Goal: Entertainment & Leisure: Consume media (video, audio)

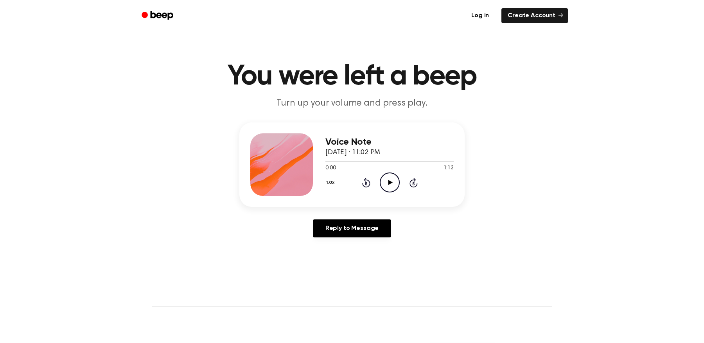
click at [396, 185] on icon "Play Audio" at bounding box center [390, 183] width 20 height 20
click at [367, 183] on icon at bounding box center [366, 183] width 2 height 3
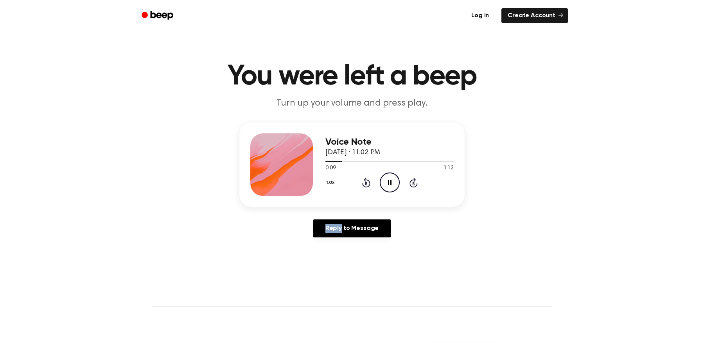
click at [367, 183] on icon at bounding box center [366, 183] width 2 height 3
click at [387, 183] on icon "Pause Audio" at bounding box center [390, 183] width 20 height 20
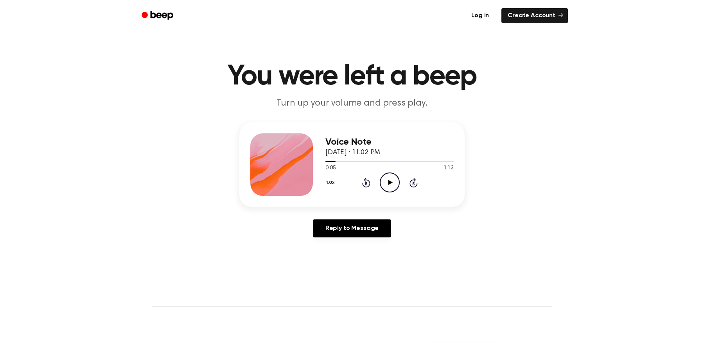
click at [374, 183] on div "1.0x Rewind 5 seconds Play Audio Skip 5 seconds" at bounding box center [389, 183] width 128 height 20
click at [370, 184] on div "1.0x Rewind 5 seconds Play Audio Skip 5 seconds" at bounding box center [389, 183] width 128 height 20
click at [364, 180] on icon at bounding box center [366, 182] width 8 height 9
click at [365, 183] on icon "Rewind 5 seconds" at bounding box center [366, 183] width 9 height 10
click at [390, 186] on icon "Play Audio" at bounding box center [390, 183] width 20 height 20
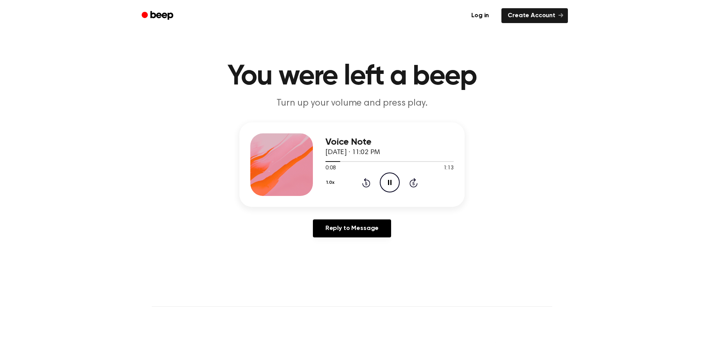
click at [392, 183] on icon "Pause Audio" at bounding box center [390, 183] width 20 height 20
click at [388, 184] on icon "Play Audio" at bounding box center [390, 183] width 20 height 20
click at [381, 182] on icon "Pause Audio" at bounding box center [390, 183] width 20 height 20
click at [385, 178] on icon "Play Audio" at bounding box center [390, 183] width 20 height 20
drag, startPoint x: 333, startPoint y: 163, endPoint x: 291, endPoint y: 173, distance: 42.5
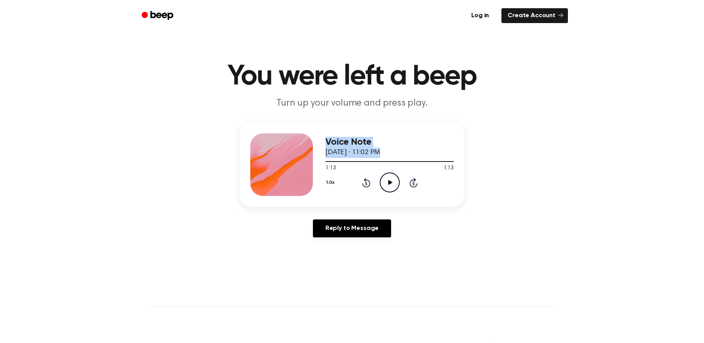
click at [291, 173] on div "Voice Note [DATE] · 11:02 PM 1:13 1:13 Your browser does not support the [objec…" at bounding box center [351, 164] width 225 height 84
click at [370, 185] on div "1.0x Rewind 5 seconds Play Audio Skip 5 seconds" at bounding box center [389, 183] width 128 height 20
click at [446, 159] on div at bounding box center [389, 161] width 128 height 6
drag, startPoint x: 445, startPoint y: 162, endPoint x: 95, endPoint y: 189, distance: 351.6
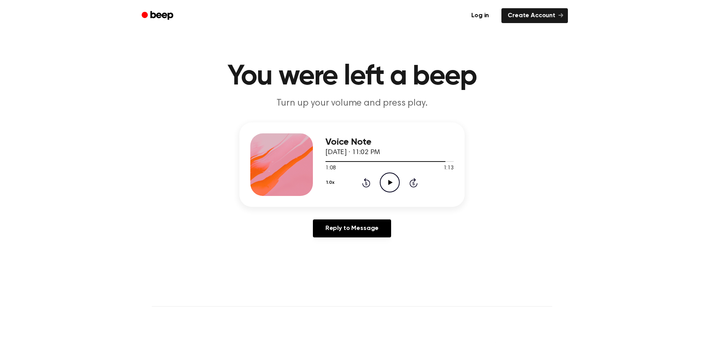
click at [95, 189] on div "Voice Note [DATE] · 11:02 PM 1:08 1:13 Your browser does not support the [objec…" at bounding box center [351, 182] width 685 height 121
drag, startPoint x: 439, startPoint y: 162, endPoint x: 387, endPoint y: 165, distance: 52.5
click at [387, 165] on div "1:08 1:13 Your browser does not support the [object Object] element." at bounding box center [389, 165] width 128 height 14
click at [372, 185] on div "1.0x Rewind 5 seconds Play Audio Skip 5 seconds" at bounding box center [389, 183] width 128 height 20
click at [364, 183] on icon "Rewind 5 seconds" at bounding box center [366, 183] width 9 height 10
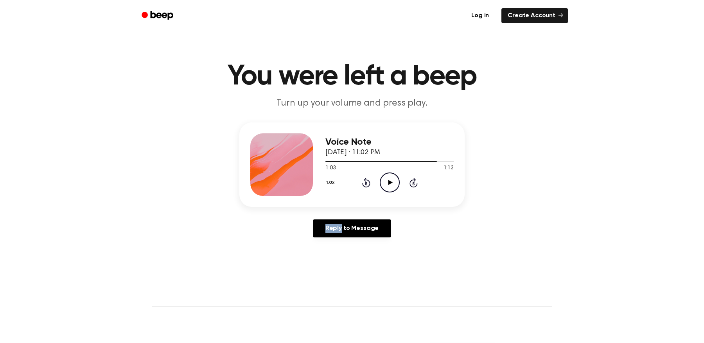
click at [364, 183] on icon "Rewind 5 seconds" at bounding box center [366, 183] width 9 height 10
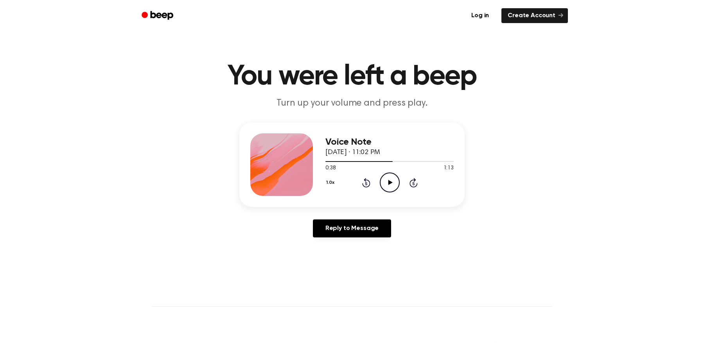
click at [364, 183] on icon "Rewind 5 seconds" at bounding box center [366, 183] width 9 height 10
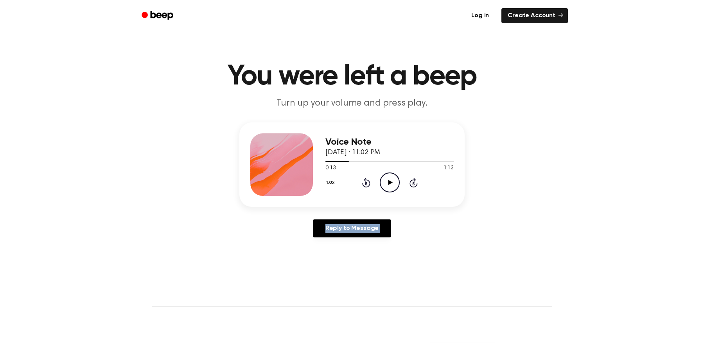
click at [364, 183] on icon "Rewind 5 seconds" at bounding box center [366, 183] width 9 height 10
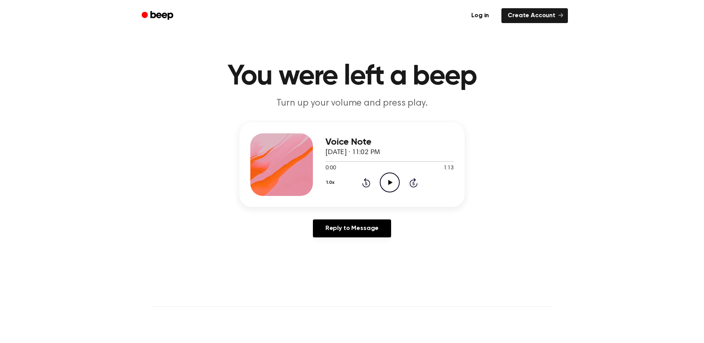
click at [329, 180] on button "1.0x" at bounding box center [331, 182] width 12 height 13
click at [341, 209] on div "0.8x" at bounding box center [340, 215] width 30 height 14
click at [395, 180] on icon "Play Audio" at bounding box center [390, 183] width 20 height 20
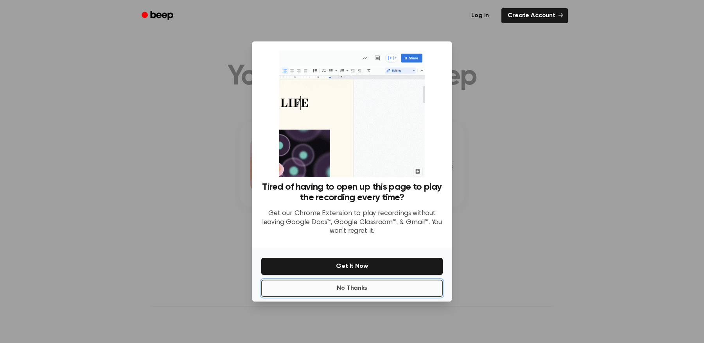
click at [372, 289] on button "No Thanks" at bounding box center [352, 288] width 182 height 17
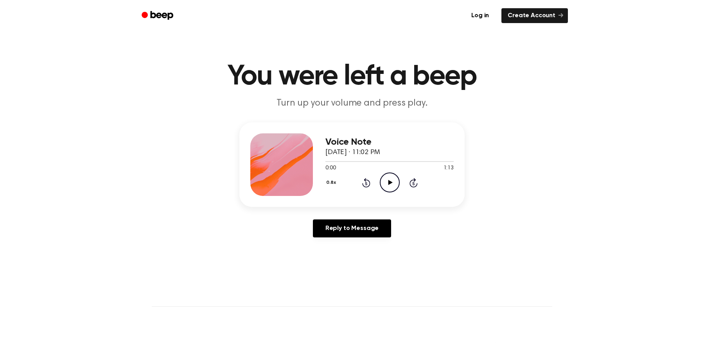
click at [386, 187] on icon "Play Audio" at bounding box center [390, 183] width 20 height 20
click at [387, 174] on icon "Pause Audio" at bounding box center [390, 183] width 20 height 20
click at [388, 184] on icon "Play Audio" at bounding box center [390, 183] width 20 height 20
click at [390, 189] on icon "Pause Audio" at bounding box center [390, 183] width 20 height 20
click at [398, 180] on icon "Play Audio" at bounding box center [390, 183] width 20 height 20
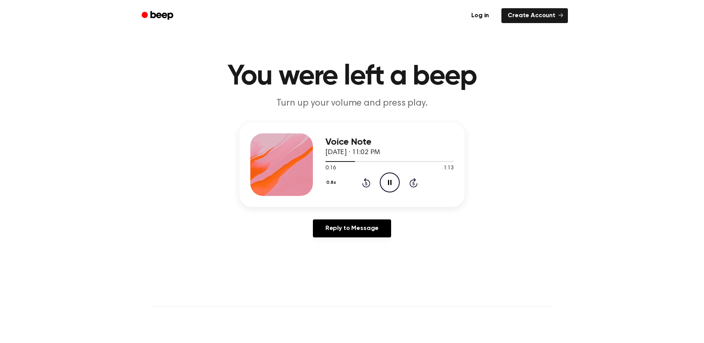
click at [398, 180] on icon "Pause Audio" at bounding box center [390, 183] width 20 height 20
click at [394, 182] on icon "Play Audio" at bounding box center [390, 183] width 20 height 20
click at [394, 182] on icon "Pause Audio" at bounding box center [390, 183] width 20 height 20
click at [394, 182] on icon "Play Audio" at bounding box center [390, 183] width 20 height 20
click at [394, 182] on icon "Pause Audio" at bounding box center [390, 183] width 20 height 20
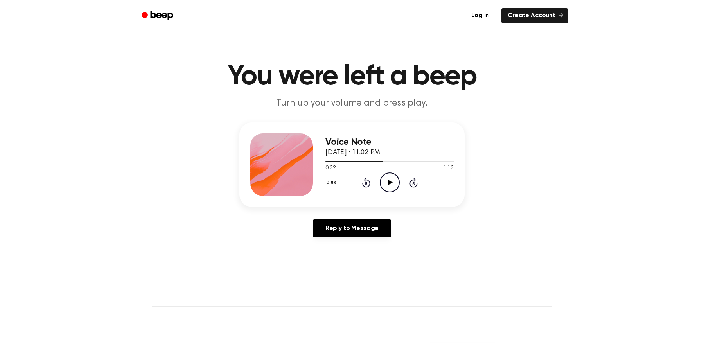
click at [394, 182] on icon "Play Audio" at bounding box center [390, 183] width 20 height 20
click at [390, 181] on icon "Pause Audio" at bounding box center [390, 183] width 20 height 20
click at [390, 181] on icon at bounding box center [390, 182] width 4 height 5
click at [387, 182] on icon "Pause Audio" at bounding box center [390, 183] width 20 height 20
click at [387, 191] on icon "Play Audio" at bounding box center [390, 183] width 20 height 20
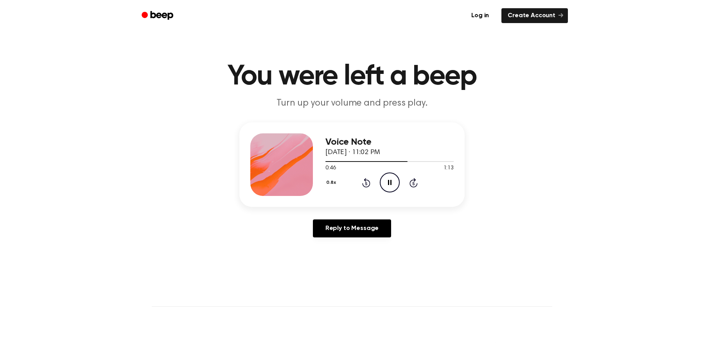
click at [383, 189] on circle at bounding box center [389, 182] width 19 height 19
click at [384, 190] on icon "Play Audio" at bounding box center [390, 183] width 20 height 20
click at [384, 190] on icon "Pause Audio" at bounding box center [390, 183] width 20 height 20
click at [382, 185] on icon "Play Audio" at bounding box center [390, 183] width 20 height 20
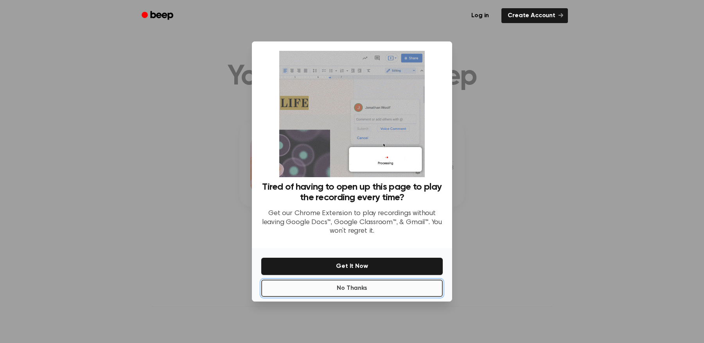
click at [393, 291] on button "No Thanks" at bounding box center [352, 288] width 182 height 17
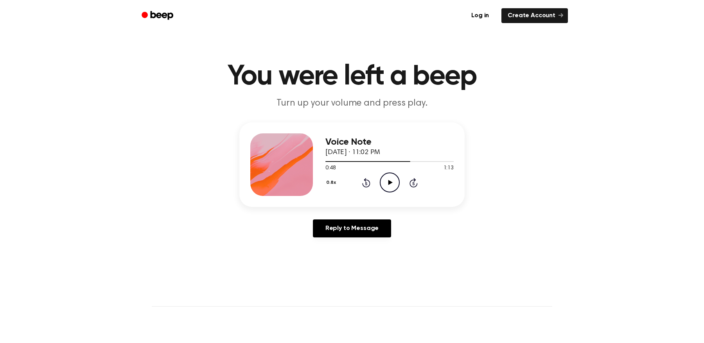
click at [395, 185] on icon "Play Audio" at bounding box center [390, 183] width 20 height 20
click at [387, 183] on icon "Pause Audio" at bounding box center [390, 183] width 20 height 20
click at [387, 183] on icon "Play Audio" at bounding box center [390, 183] width 20 height 20
click at [387, 183] on icon "Pause Audio" at bounding box center [390, 183] width 20 height 20
click at [372, 184] on div "0.8x Rewind 5 seconds Play Audio Skip 5 seconds" at bounding box center [389, 183] width 128 height 20
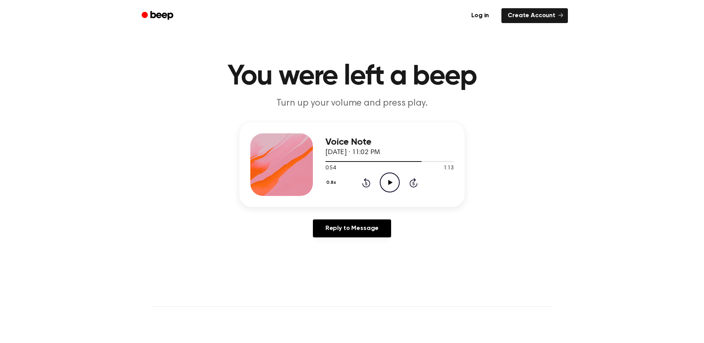
click at [368, 184] on icon "Rewind 5 seconds" at bounding box center [366, 183] width 9 height 10
click at [395, 187] on icon "Play Audio" at bounding box center [390, 183] width 20 height 20
click at [391, 187] on icon "Pause Audio" at bounding box center [390, 183] width 20 height 20
click at [418, 162] on span at bounding box center [418, 161] width 6 height 6
click at [392, 185] on icon "Play Audio" at bounding box center [390, 183] width 20 height 20
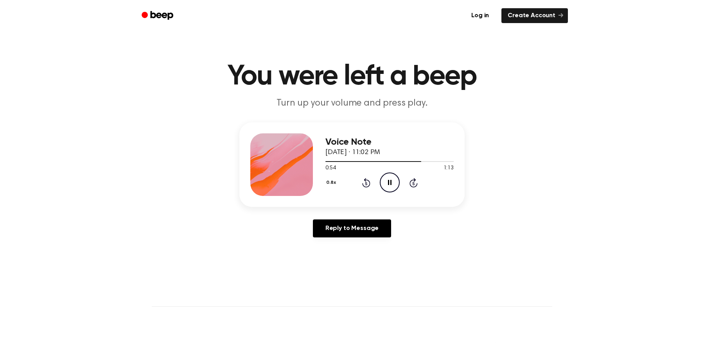
click at [392, 183] on icon "Pause Audio" at bounding box center [390, 183] width 20 height 20
click at [387, 184] on icon "Play Audio" at bounding box center [390, 183] width 20 height 20
click at [387, 184] on icon "Pause Audio" at bounding box center [390, 183] width 20 height 20
click at [384, 181] on icon "Play Audio" at bounding box center [390, 183] width 20 height 20
click at [389, 183] on icon "Pause Audio" at bounding box center [390, 183] width 20 height 20
